Goal: Task Accomplishment & Management: Use online tool/utility

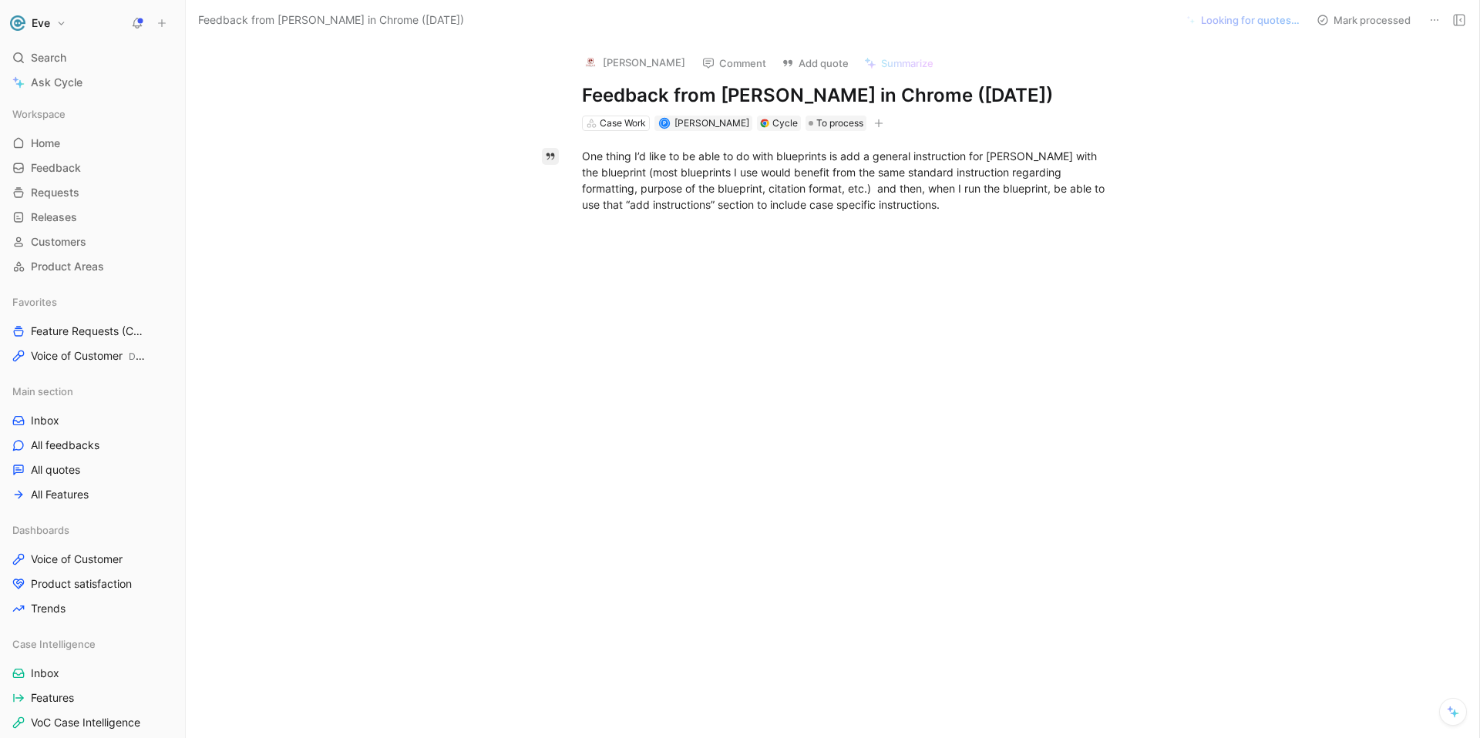
click at [546, 157] on icon "button" at bounding box center [550, 156] width 11 height 11
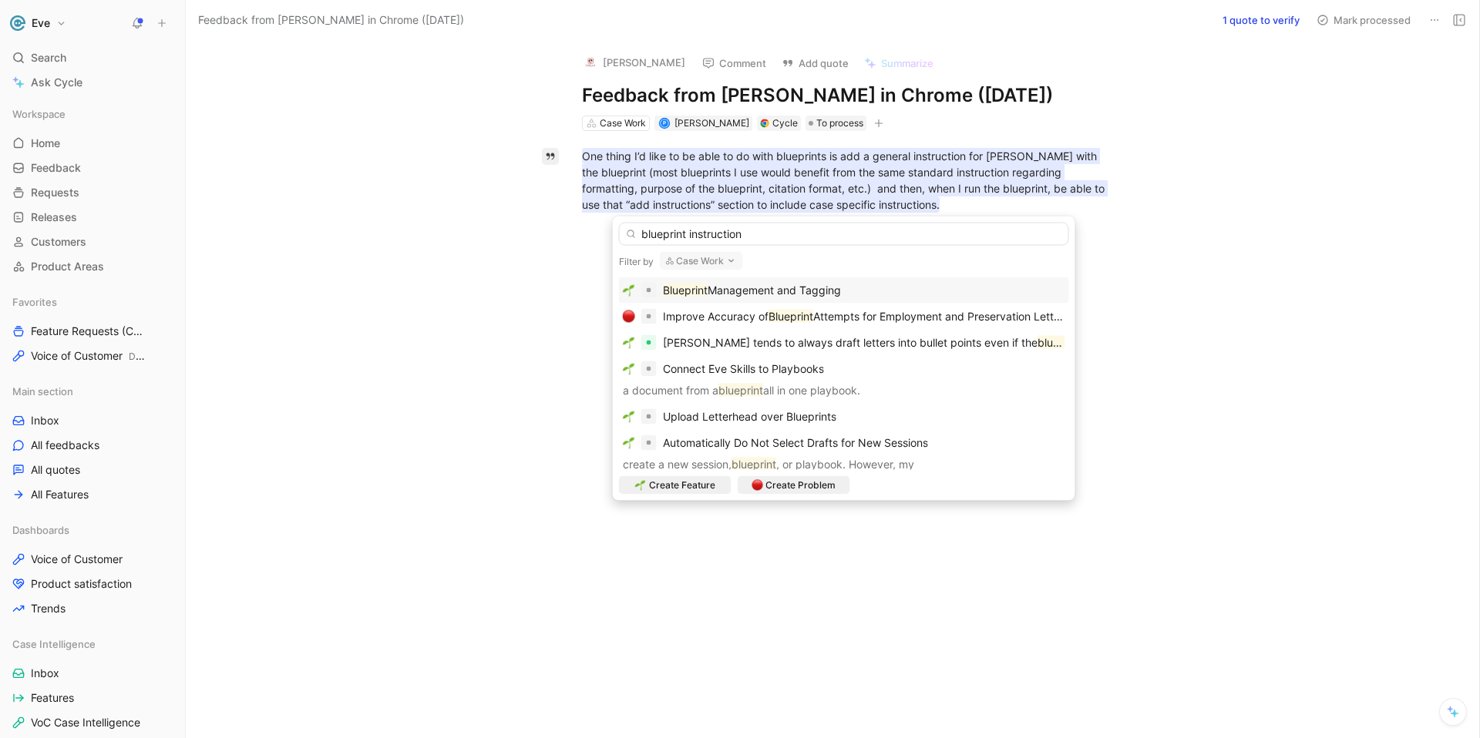
type input "blueprint instructions"
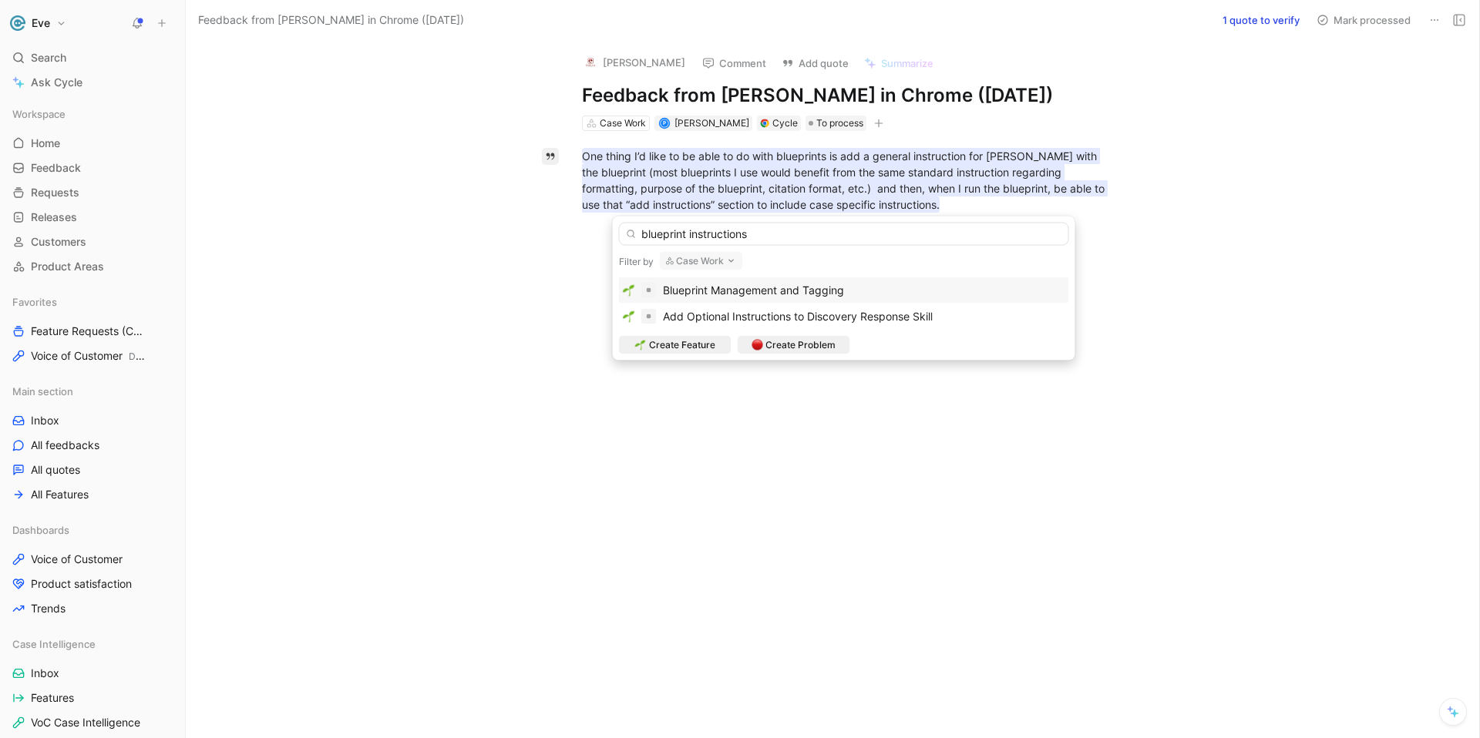
drag, startPoint x: 752, startPoint y: 235, endPoint x: 624, endPoint y: 235, distance: 128.7
click at [624, 235] on input "blueprint instructions" at bounding box center [844, 234] width 450 height 23
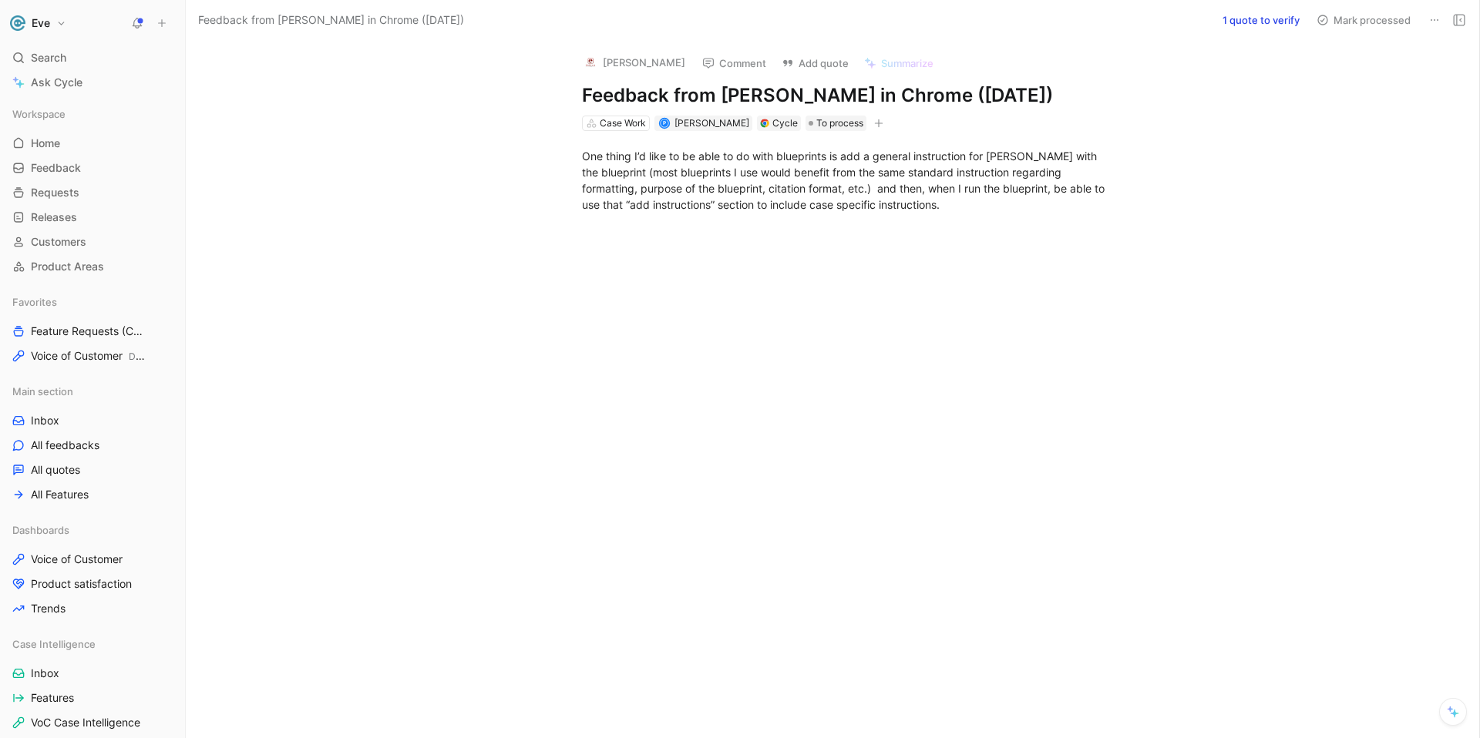
click at [1283, 21] on button "1 quote to verify" at bounding box center [1260, 20] width 91 height 22
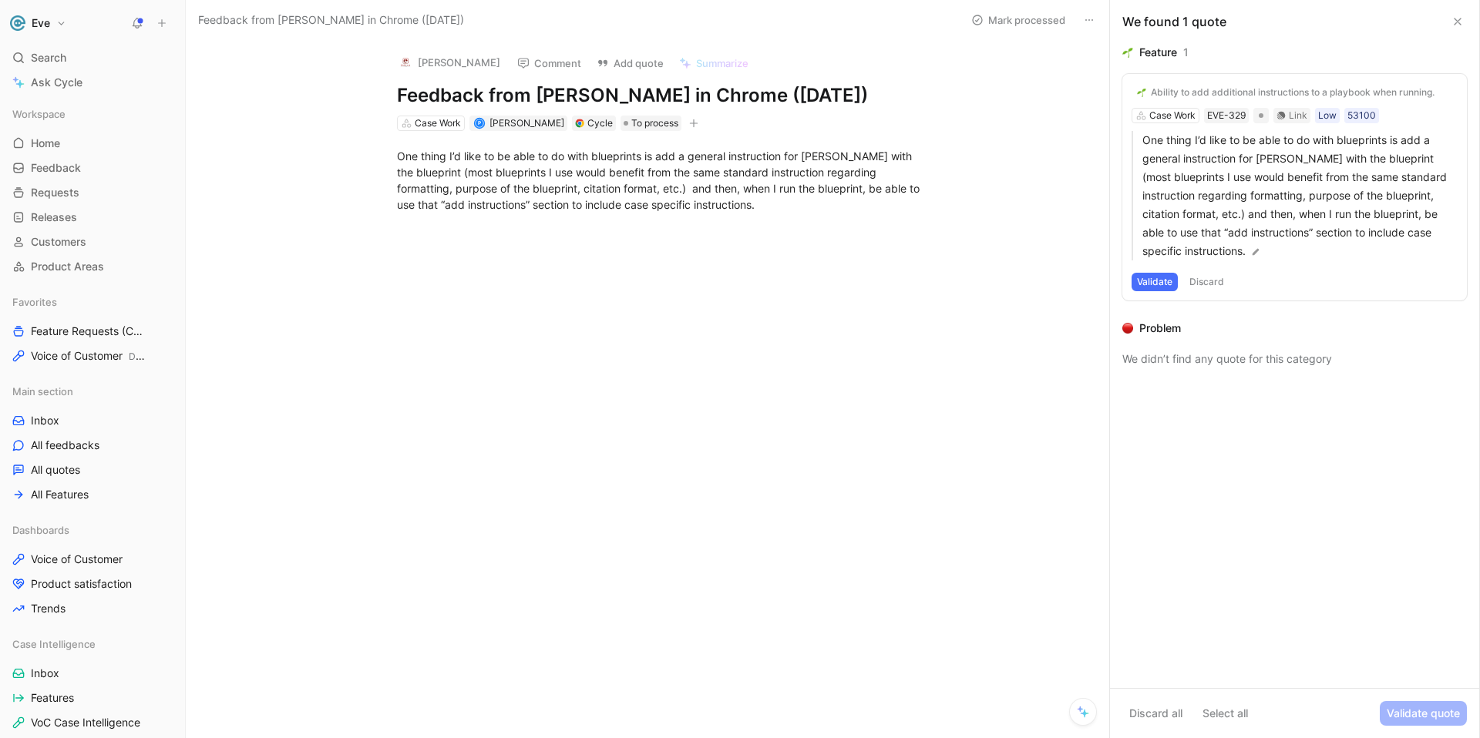
click at [1464, 24] on button at bounding box center [1457, 21] width 18 height 18
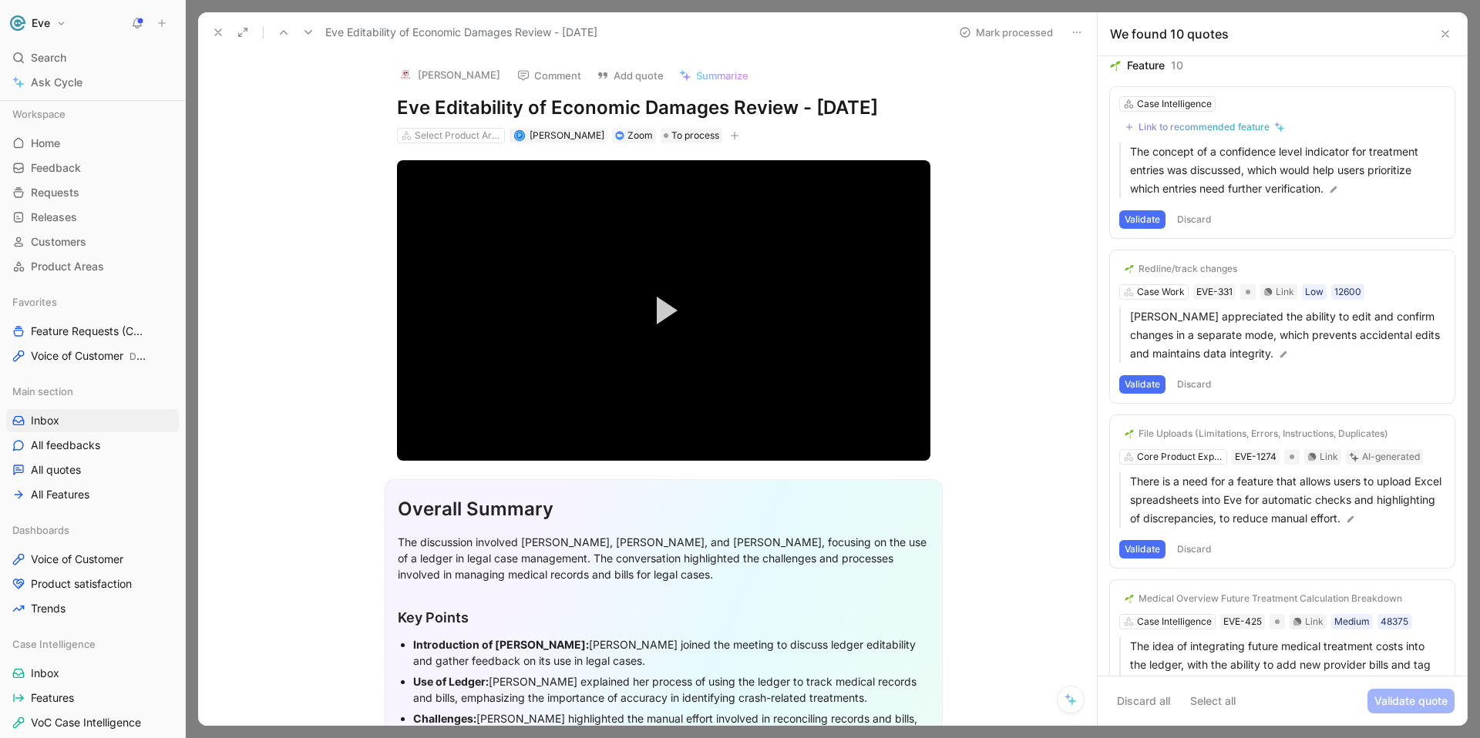
scroll to position [10, 0]
